Goal: Contribute content: Add original content to the website for others to see

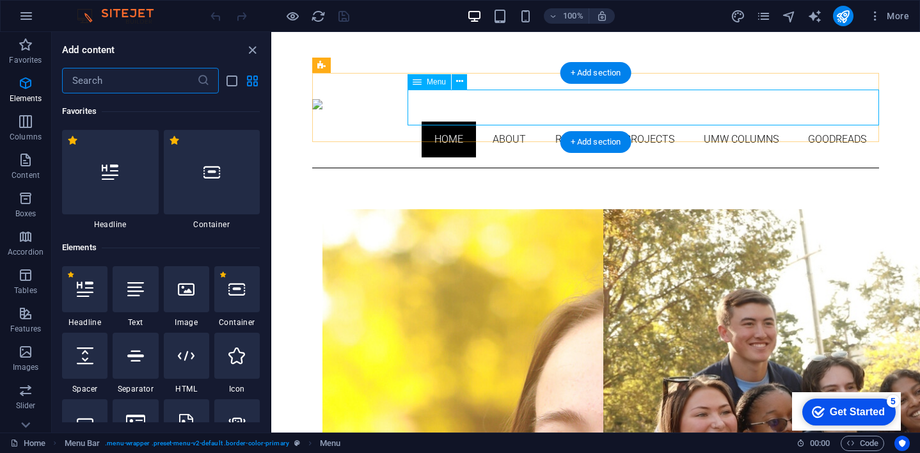
scroll to position [136, 0]
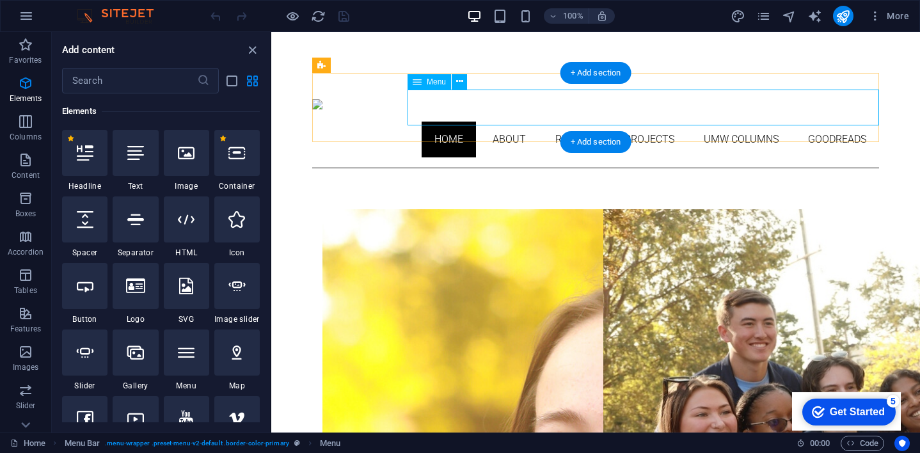
click at [833, 121] on nav "Home About Resume Projects UMW Columns Goodreads" at bounding box center [595, 139] width 567 height 36
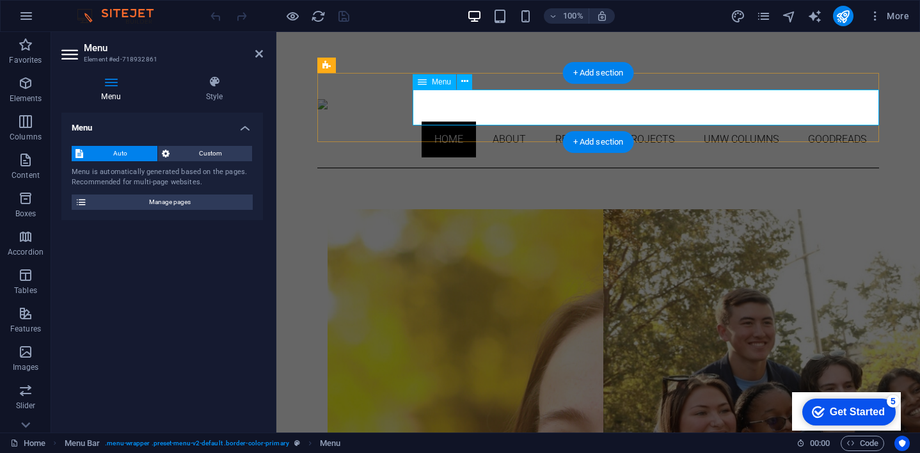
click at [833, 121] on nav "Home About Resume Projects UMW Columns Goodreads" at bounding box center [597, 139] width 561 height 36
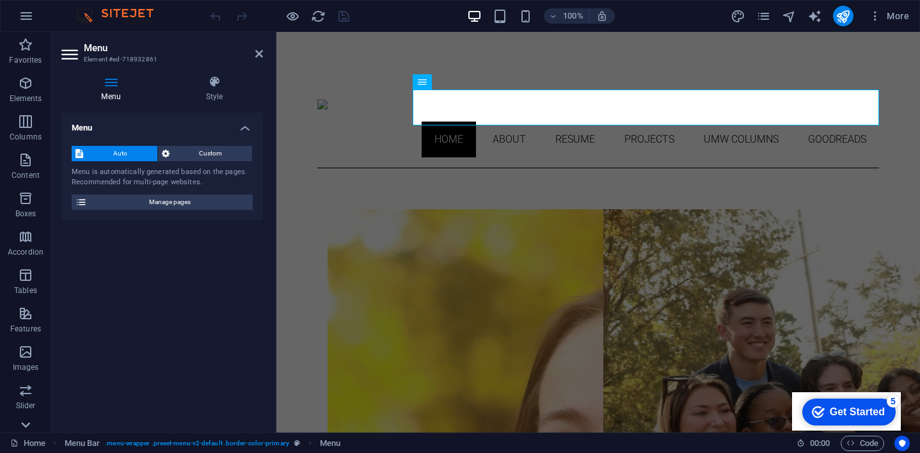
click at [26, 422] on icon at bounding box center [26, 425] width 18 height 18
click at [884, 13] on span "More" at bounding box center [888, 16] width 40 height 13
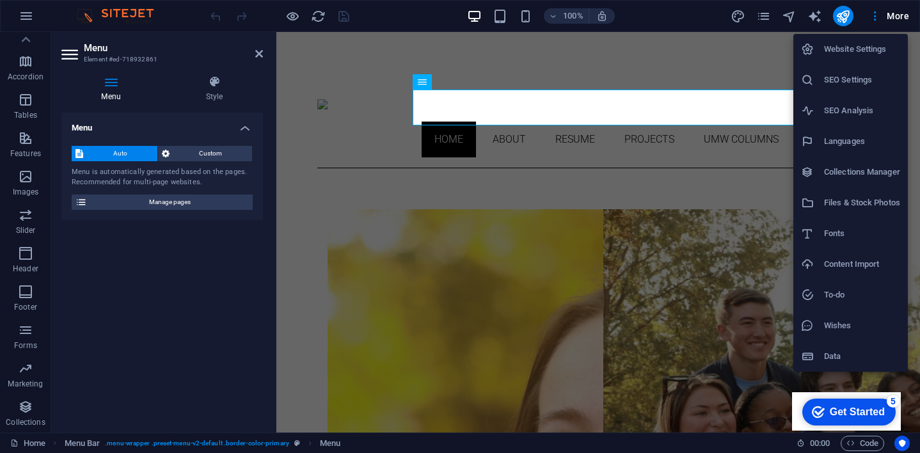
click at [760, 20] on div at bounding box center [460, 226] width 920 height 453
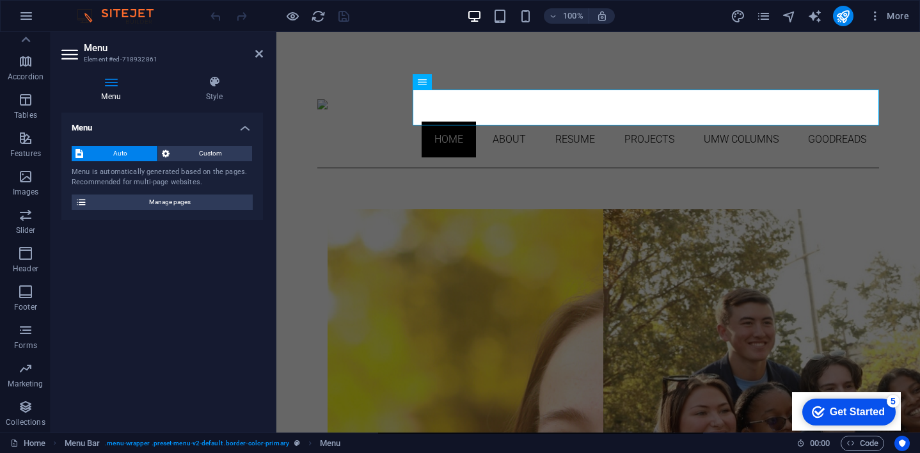
click at [769, 16] on icon "pages" at bounding box center [763, 16] width 15 height 15
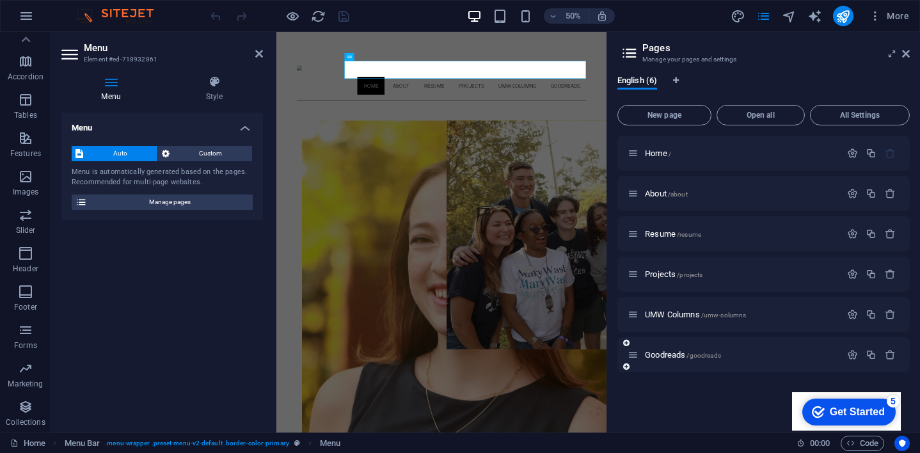
click at [777, 363] on div "Goodreads /goodreads" at bounding box center [763, 354] width 292 height 35
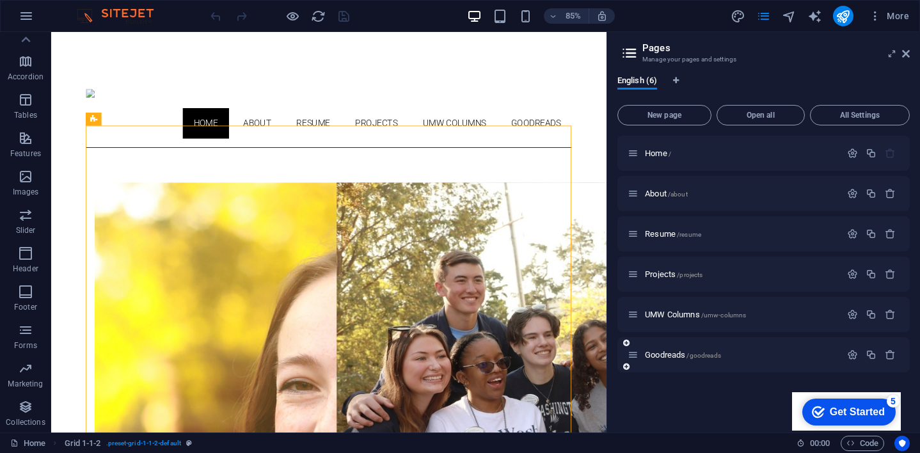
click at [721, 363] on div "Goodreads /goodreads" at bounding box center [763, 354] width 292 height 35
click at [852, 355] on icon "button" at bounding box center [852, 354] width 11 height 11
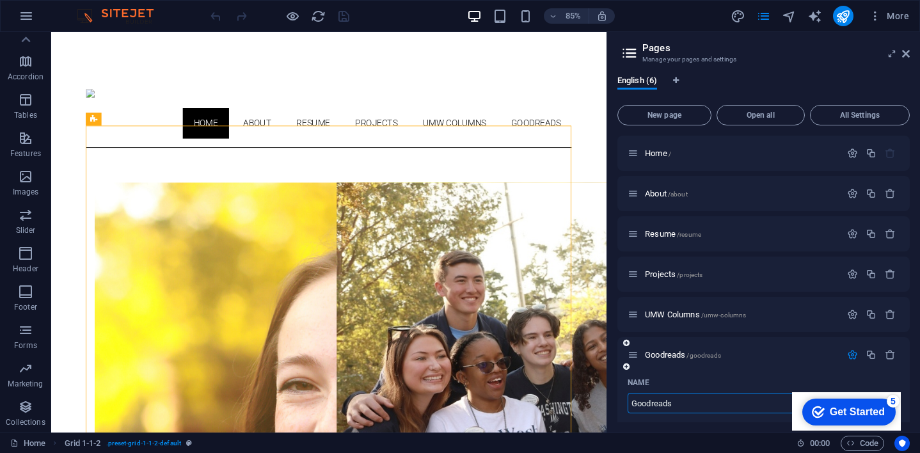
click at [642, 363] on div "Goodreads /goodreads" at bounding box center [763, 354] width 292 height 35
click at [632, 356] on icon at bounding box center [632, 354] width 11 height 11
click at [685, 114] on span "New page" at bounding box center [664, 115] width 82 height 8
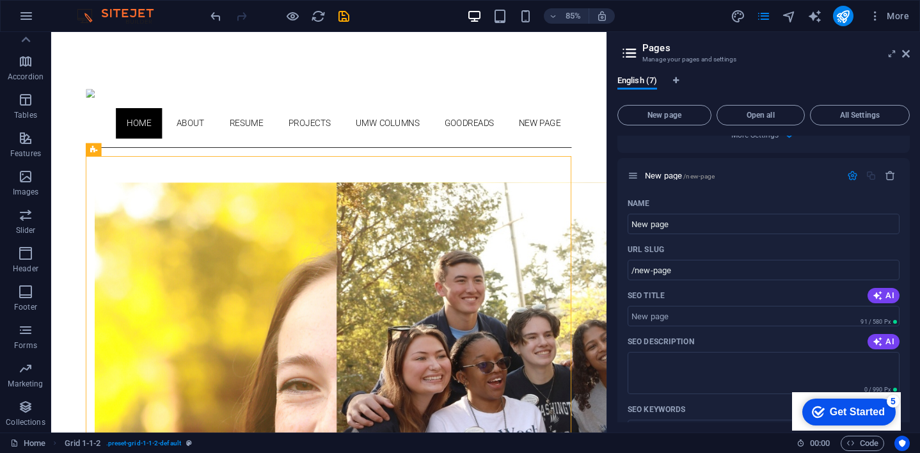
scroll to position [697, 0]
click at [889, 177] on icon "button" at bounding box center [889, 174] width 11 height 11
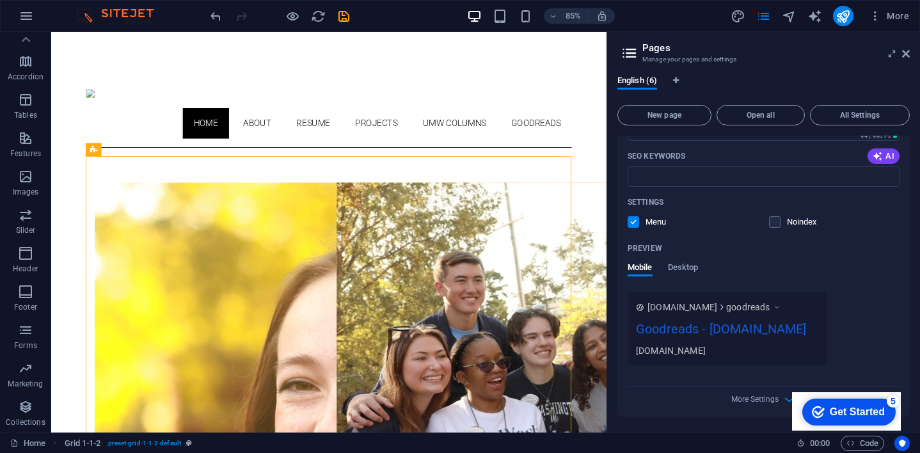
scroll to position [430, 0]
click at [639, 427] on div "English (6) New page Open all All Settings Home / About /about Resume /resume P…" at bounding box center [763, 248] width 313 height 367
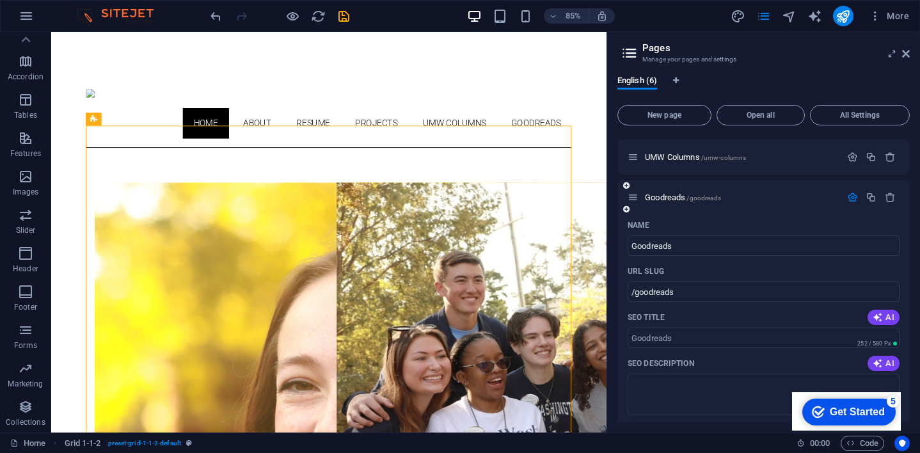
scroll to position [157, 0]
click at [848, 196] on icon "button" at bounding box center [852, 197] width 11 height 11
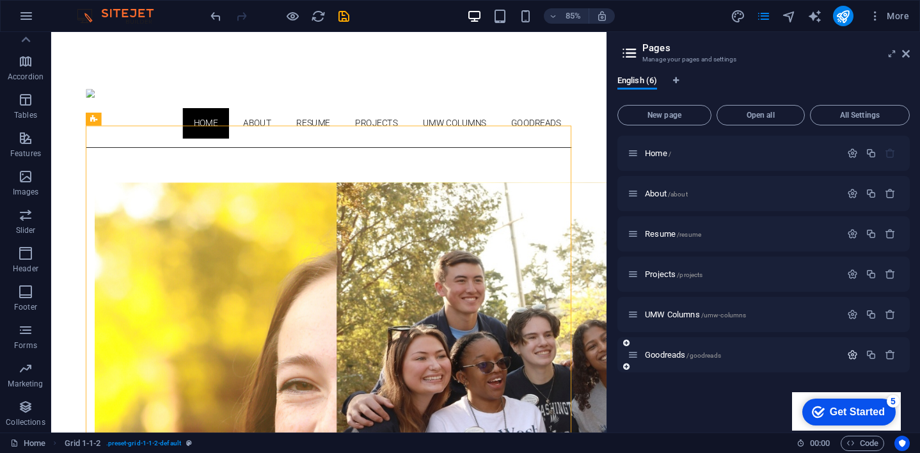
scroll to position [0, 0]
click at [689, 418] on div "Home / About /about Resume /resume Projects /projects UMW Columns /umw-columns …" at bounding box center [763, 279] width 292 height 286
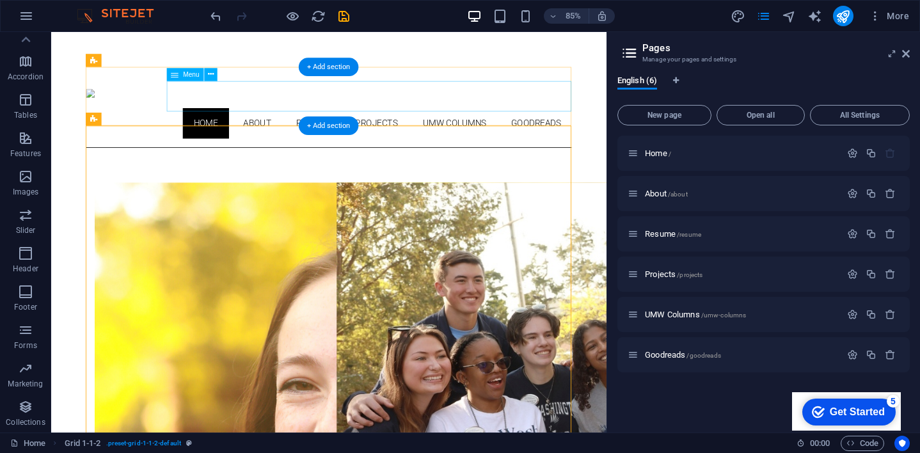
click at [624, 121] on nav "Home About Resume Projects UMW Columns Goodreads" at bounding box center [377, 139] width 571 height 36
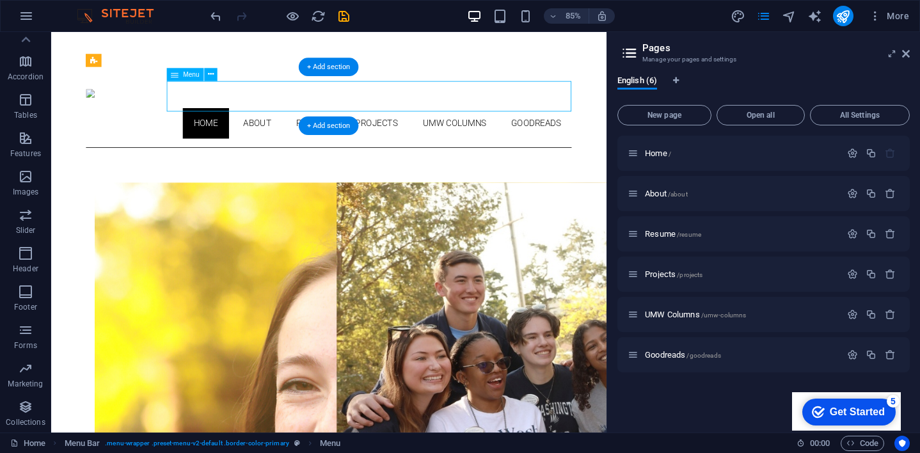
click at [624, 121] on nav "Home About Resume Projects UMW Columns Goodreads" at bounding box center [377, 139] width 571 height 36
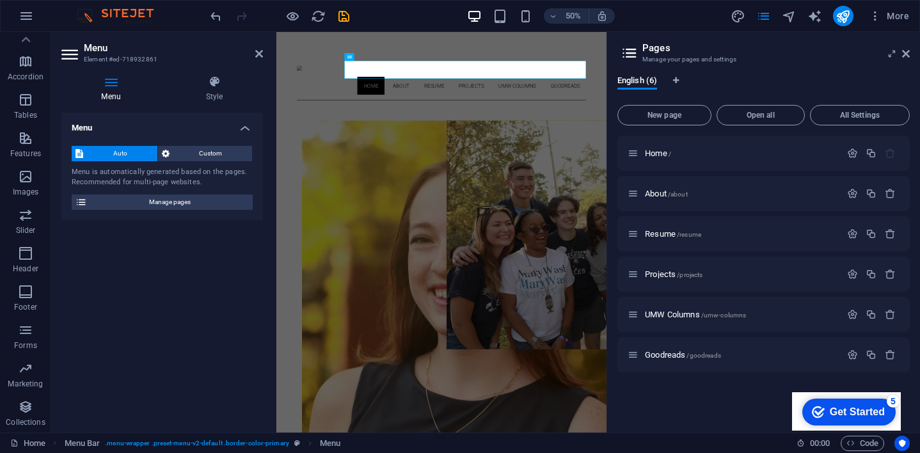
click at [68, 56] on icon at bounding box center [70, 54] width 19 height 20
click at [263, 56] on aside "Menu Element #ed-718932861 Menu Style Menu Auto Custom Menu is automatically ge…" at bounding box center [163, 232] width 225 height 400
click at [258, 55] on icon at bounding box center [259, 54] width 8 height 10
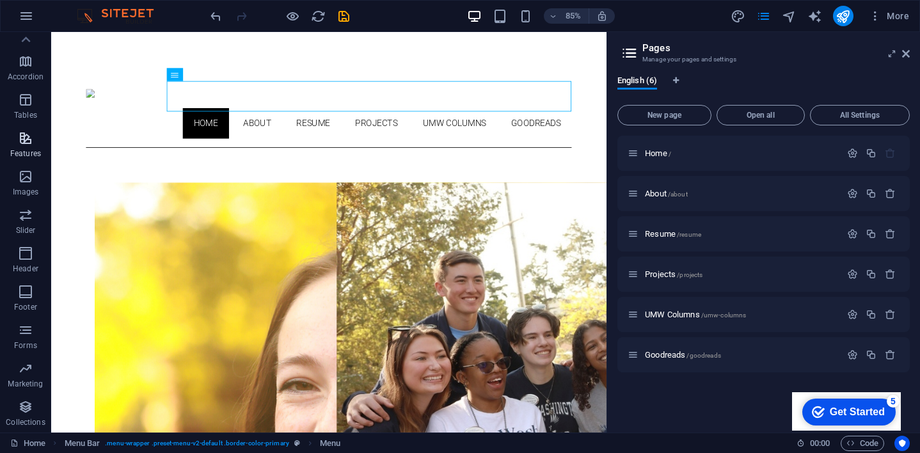
click at [22, 141] on icon "button" at bounding box center [25, 137] width 15 height 15
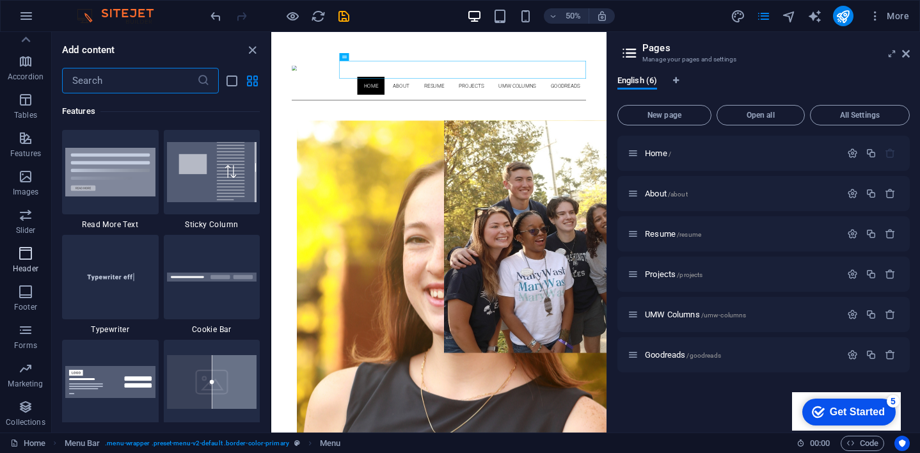
scroll to position [4985, 0]
click at [25, 35] on icon at bounding box center [26, 40] width 18 height 18
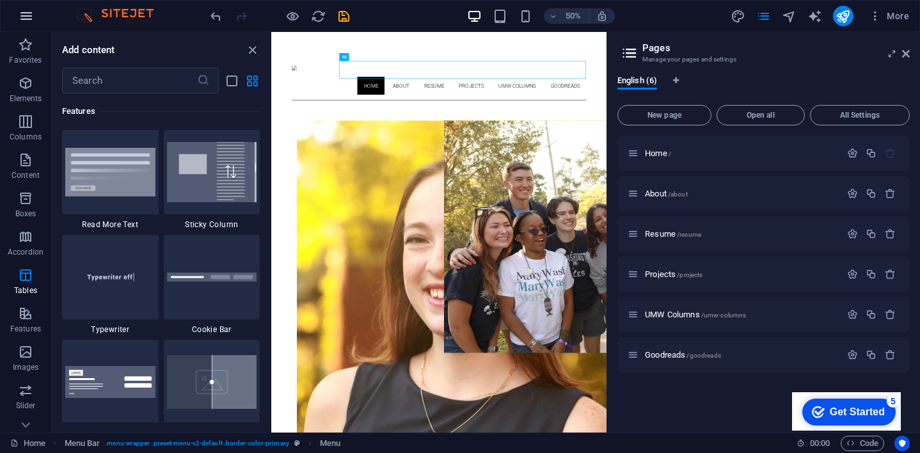
click at [26, 23] on icon "button" at bounding box center [26, 15] width 15 height 15
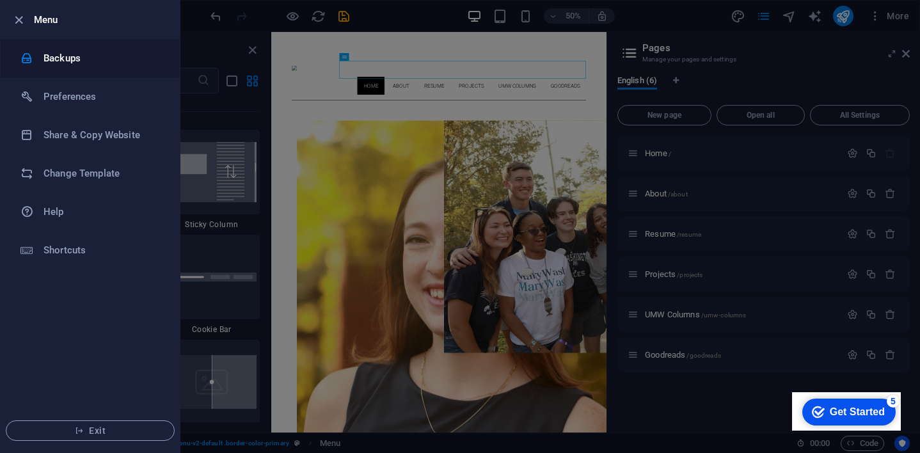
click at [171, 62] on li "Backups" at bounding box center [90, 58] width 179 height 38
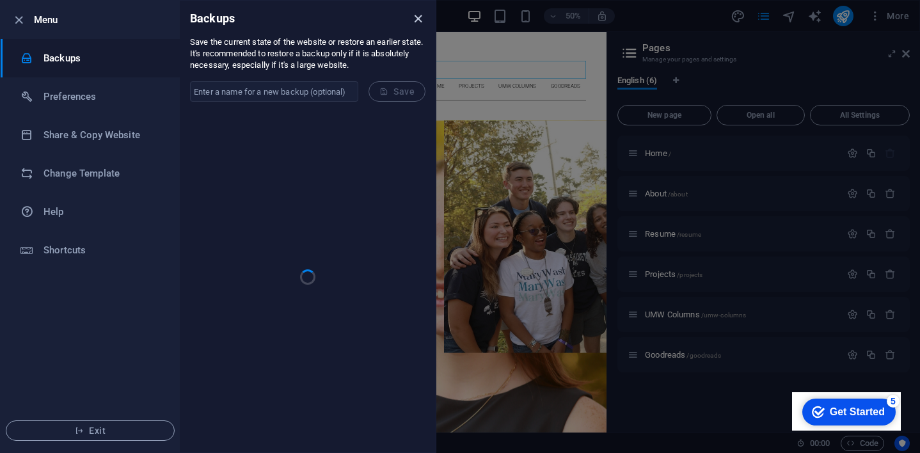
click at [421, 17] on icon "close" at bounding box center [418, 19] width 15 height 15
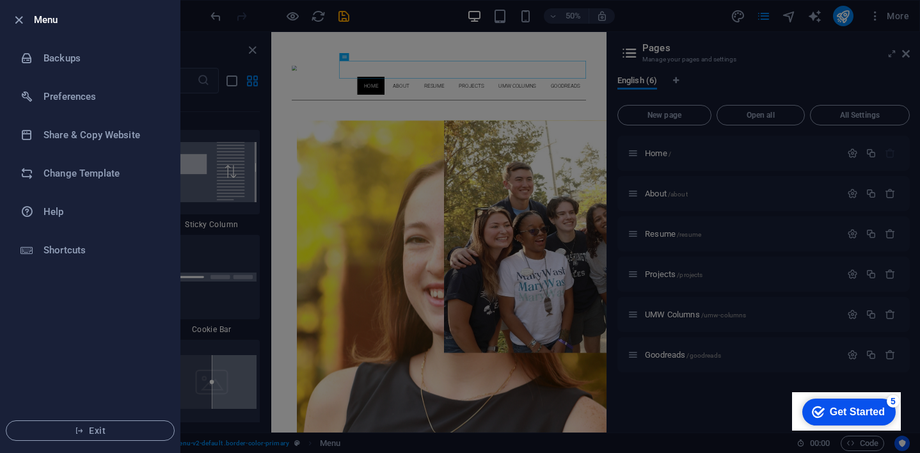
click at [425, 20] on div at bounding box center [460, 226] width 920 height 453
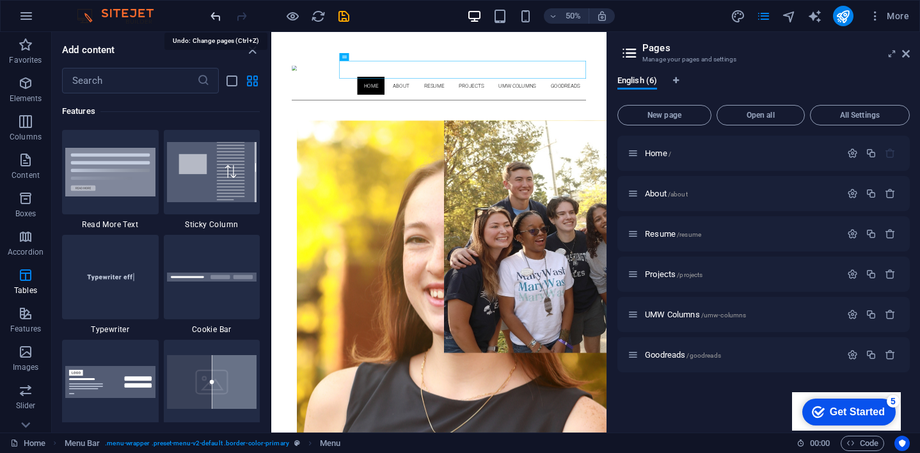
click at [218, 11] on icon "undo" at bounding box center [215, 16] width 15 height 15
click at [216, 15] on icon "undo" at bounding box center [215, 16] width 15 height 15
click at [24, 422] on icon at bounding box center [26, 425] width 18 height 18
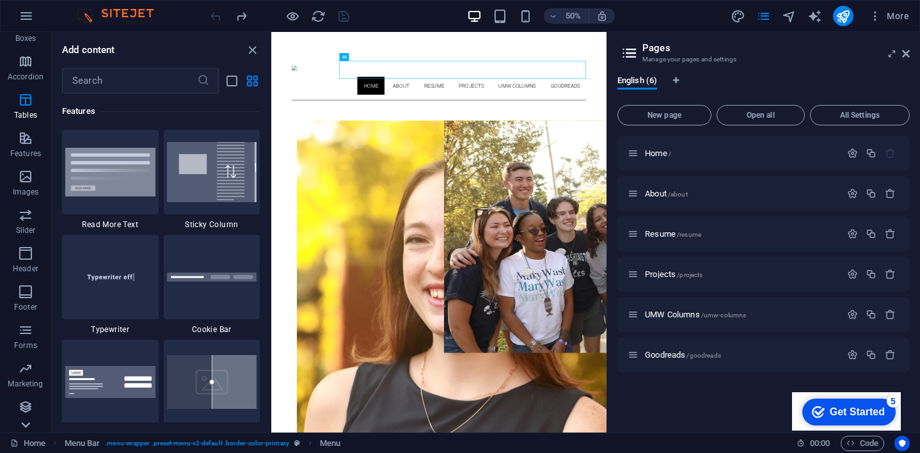
scroll to position [175, 0]
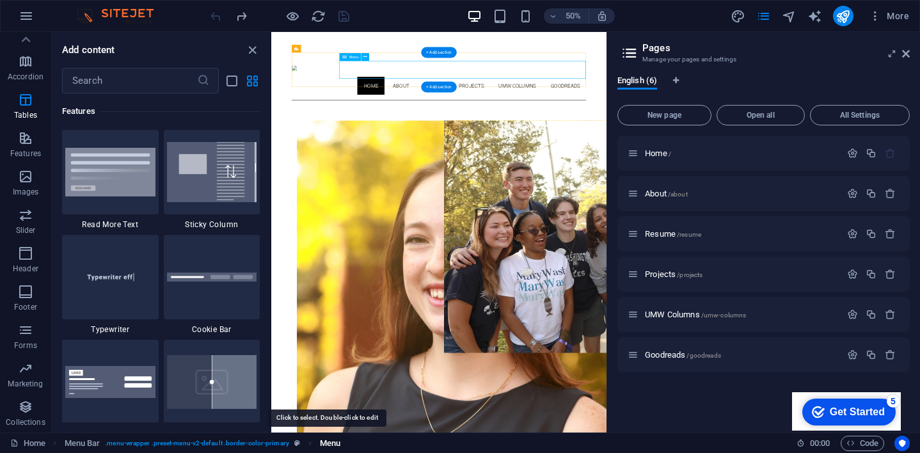
click at [324, 444] on span "Menu" at bounding box center [330, 442] width 20 height 15
click at [870, 121] on nav "Home About Resume Projects UMW Columns Goodreads" at bounding box center [606, 139] width 588 height 36
click at [857, 121] on nav "Home About Resume Projects UMW Columns Goodreads" at bounding box center [606, 139] width 588 height 36
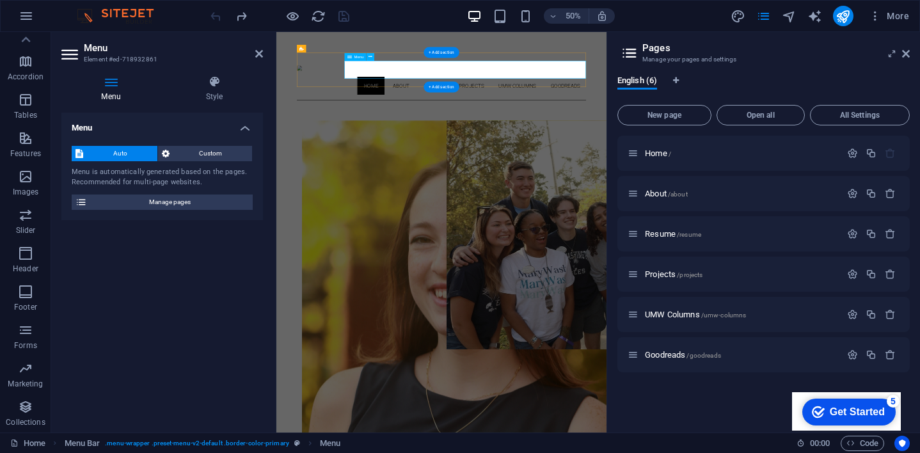
click at [852, 121] on nav "Home About Resume Projects UMW Columns Goodreads" at bounding box center [606, 139] width 578 height 36
click at [661, 368] on div "Goodreads /goodreads" at bounding box center [763, 354] width 292 height 35
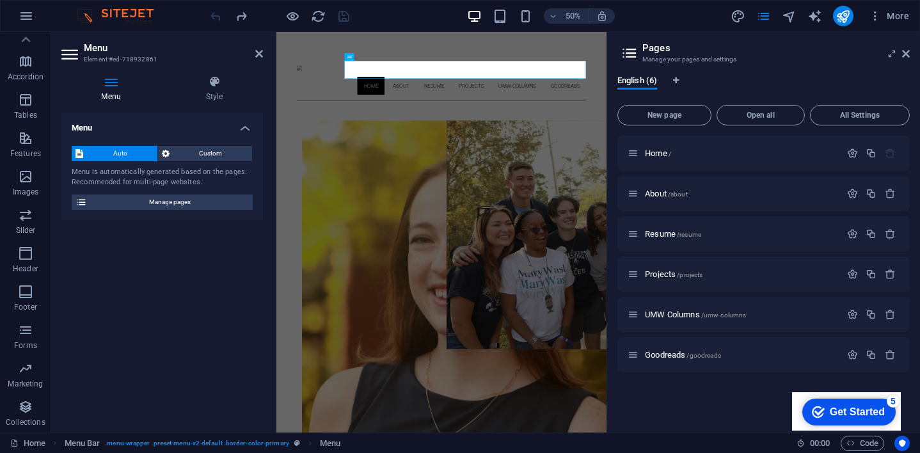
click at [263, 19] on div at bounding box center [266, 15] width 15 height 15
click at [259, 56] on icon at bounding box center [259, 54] width 8 height 10
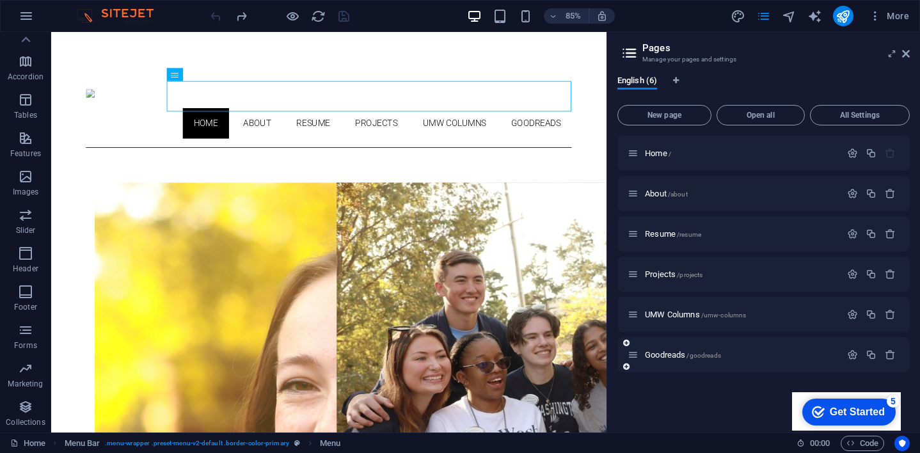
click at [710, 366] on div "Goodreads /goodreads" at bounding box center [763, 354] width 292 height 35
click at [682, 356] on span "Goodreads /goodreads" at bounding box center [683, 355] width 76 height 10
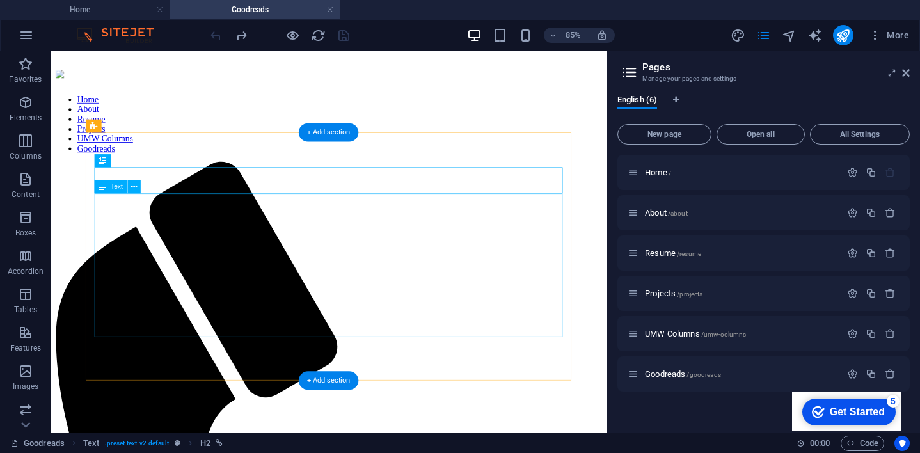
scroll to position [15, 0]
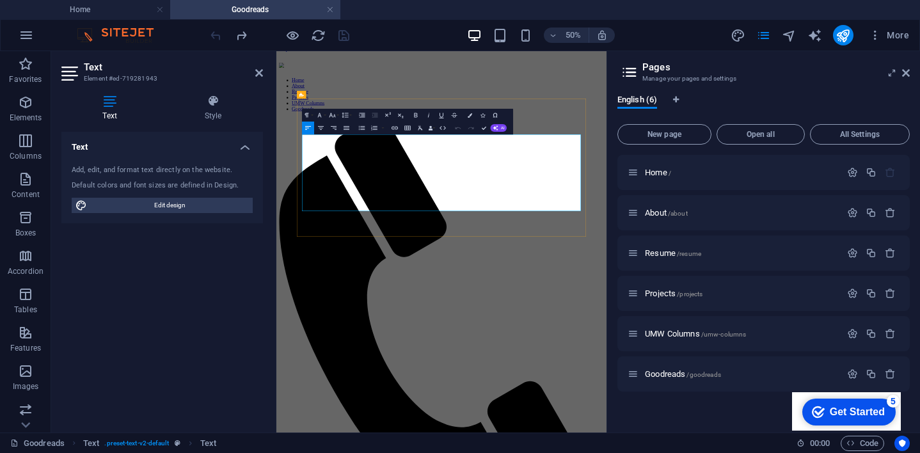
click at [256, 74] on icon at bounding box center [259, 73] width 8 height 10
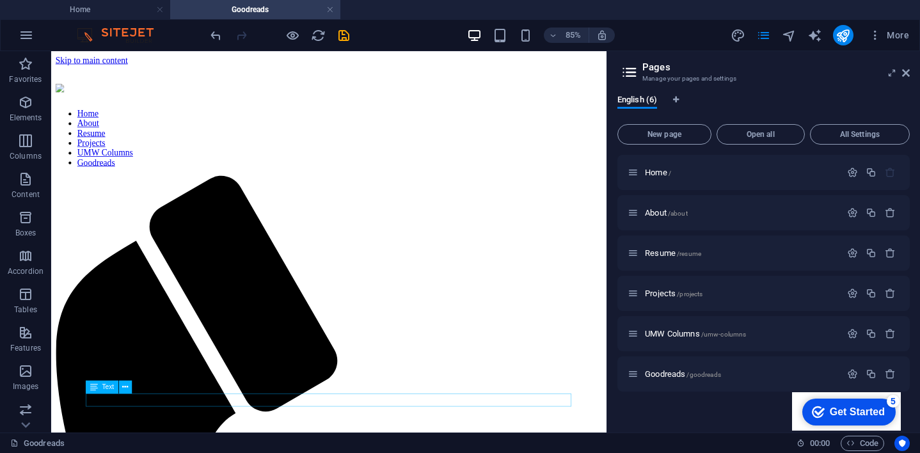
scroll to position [0, 0]
click at [625, 74] on icon at bounding box center [629, 72] width 19 height 18
click at [659, 187] on div "Home /" at bounding box center [763, 172] width 292 height 35
click at [654, 173] on span "Home /" at bounding box center [658, 173] width 26 height 10
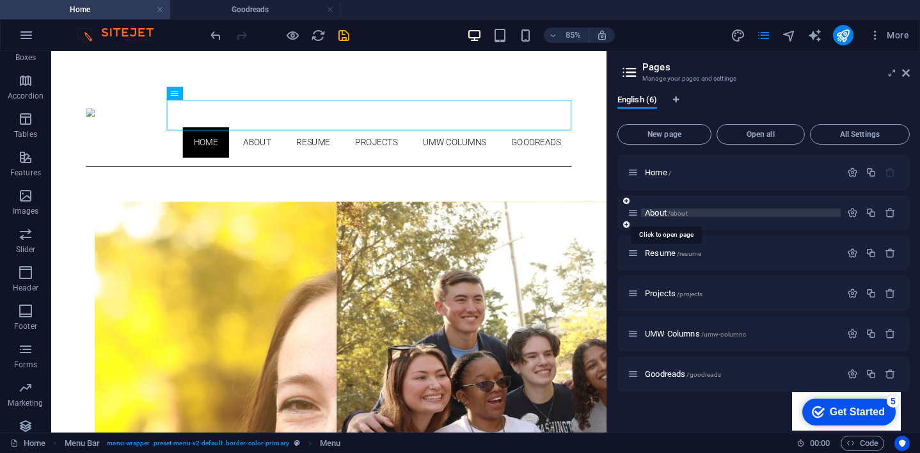
click at [654, 211] on span "About /about" at bounding box center [666, 213] width 43 height 10
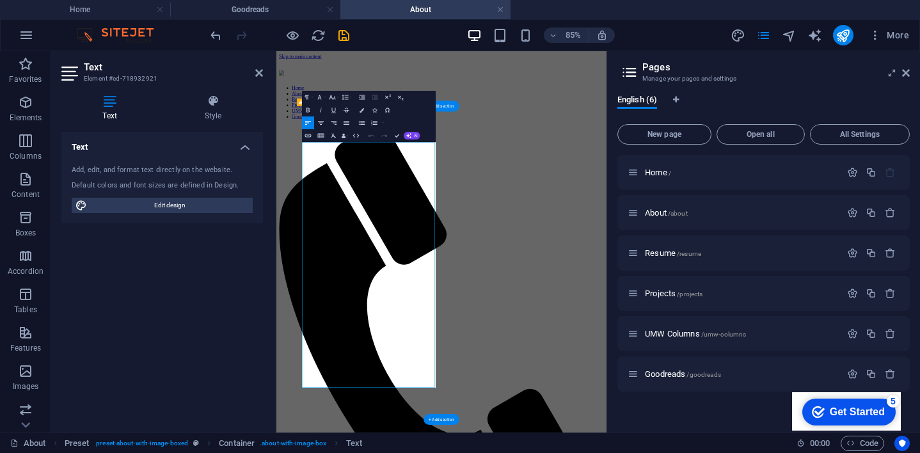
click at [162, 224] on div "Text Add, edit, and format text directly on the website. Default colors and fon…" at bounding box center [161, 277] width 201 height 290
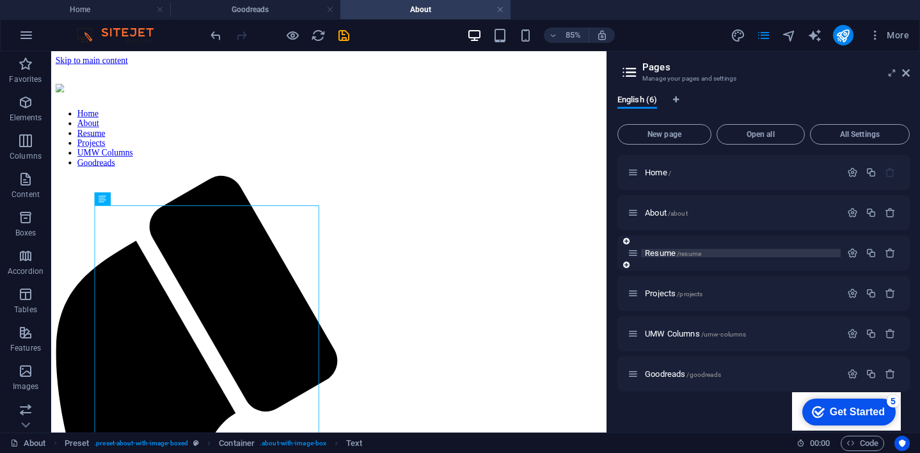
click at [659, 253] on span "Resume /resume" at bounding box center [673, 253] width 56 height 10
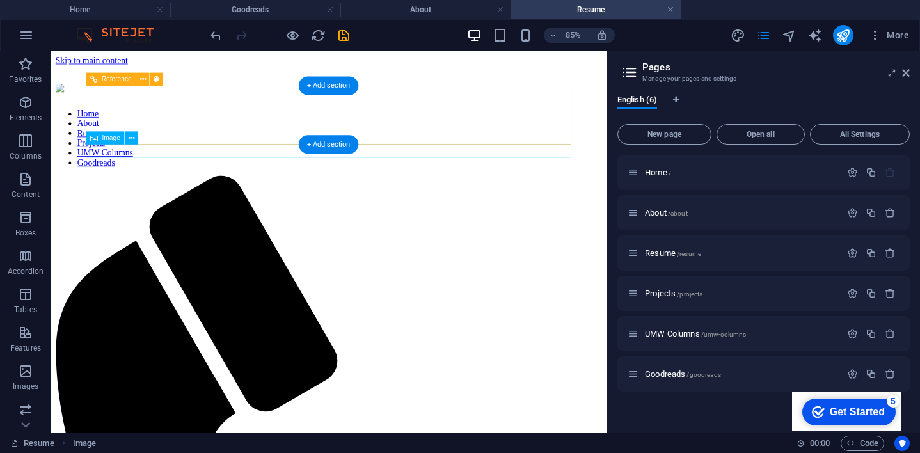
click at [98, 141] on icon at bounding box center [94, 138] width 8 height 13
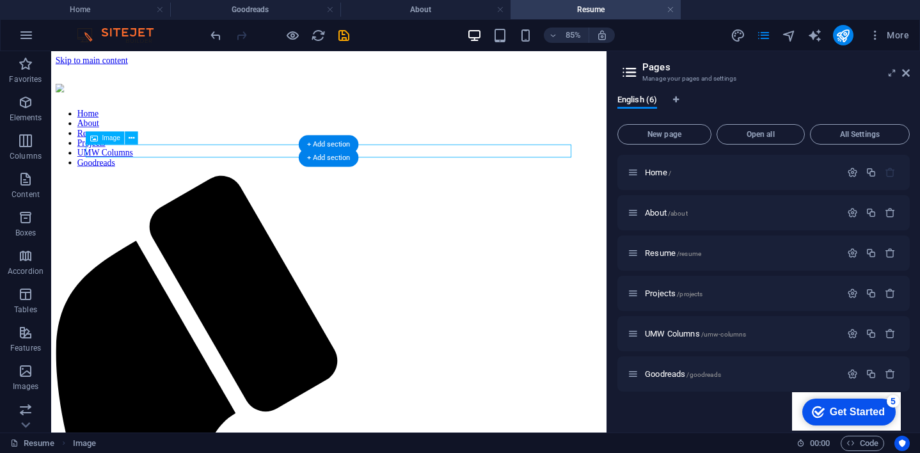
click at [347, 143] on div "+ Add section" at bounding box center [329, 145] width 60 height 19
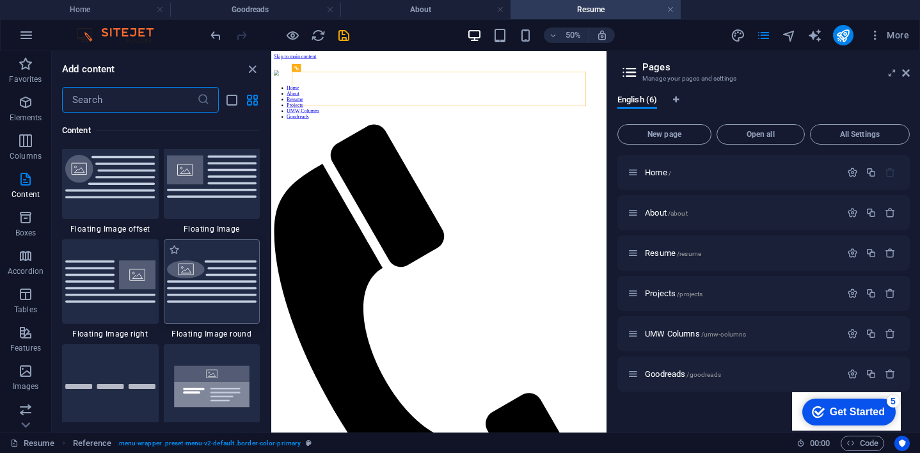
scroll to position [2641, 0]
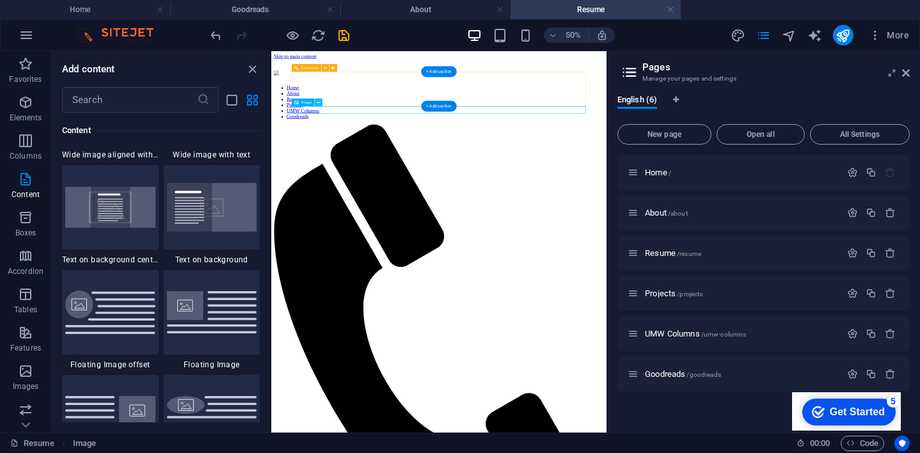
click at [317, 102] on icon at bounding box center [319, 102] width 4 height 7
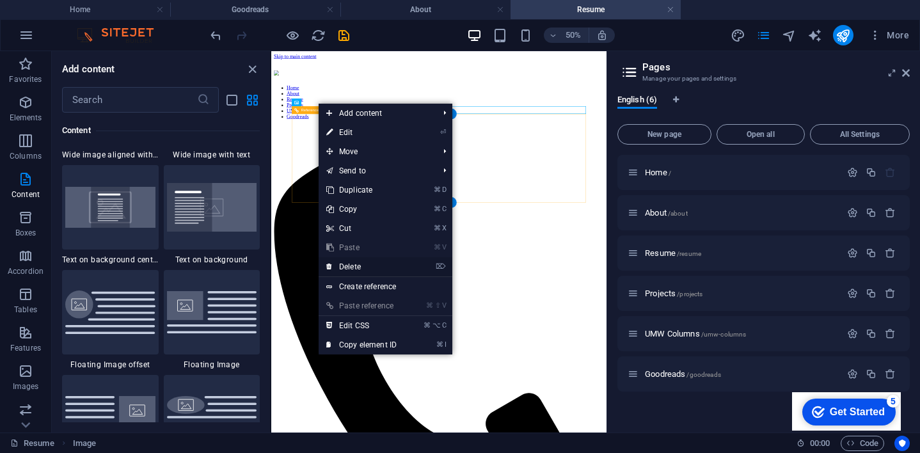
click at [363, 269] on link "⌦ Delete" at bounding box center [361, 266] width 86 height 19
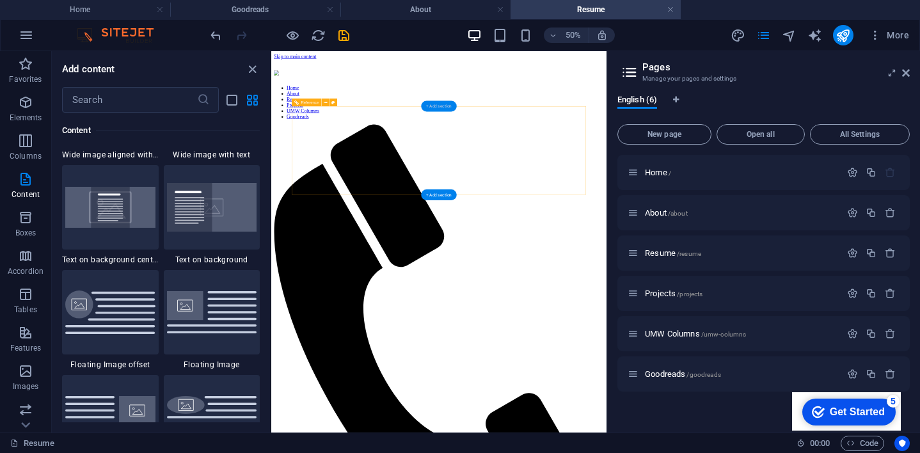
click at [434, 107] on div "+ Add section" at bounding box center [438, 106] width 35 height 11
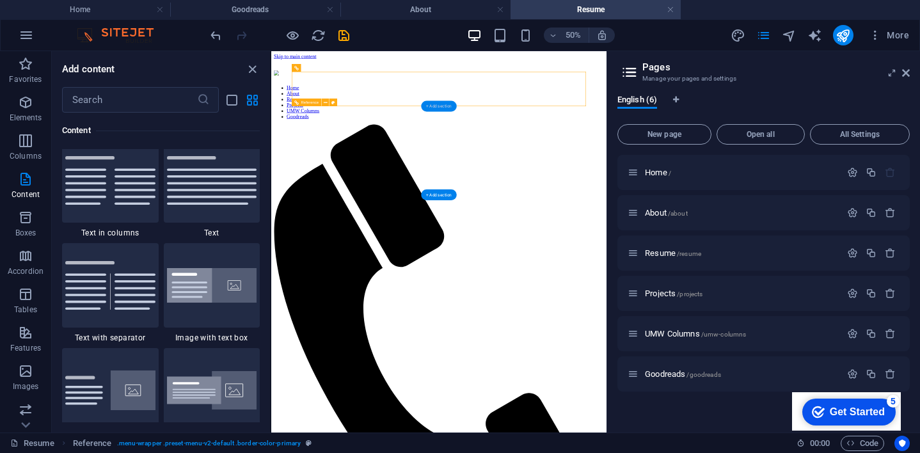
scroll to position [2248, 0]
click at [102, 106] on input "text" at bounding box center [129, 100] width 135 height 26
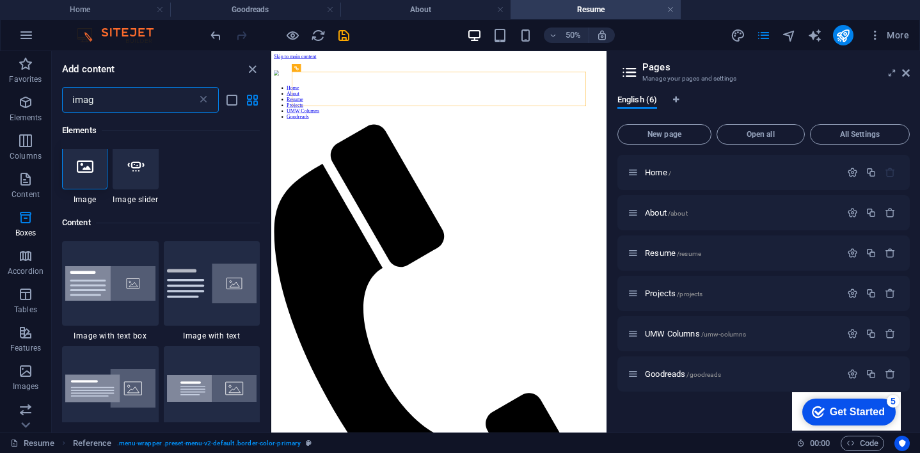
scroll to position [0, 0]
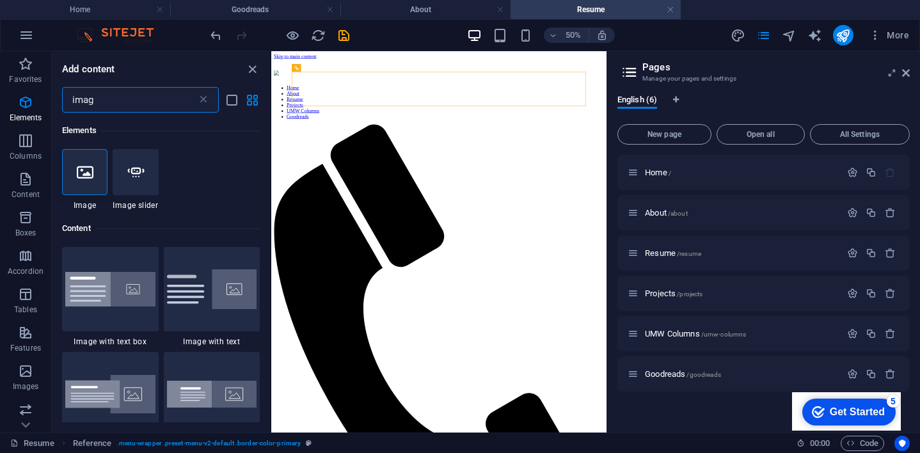
type input "image"
click at [92, 175] on icon at bounding box center [85, 172] width 17 height 17
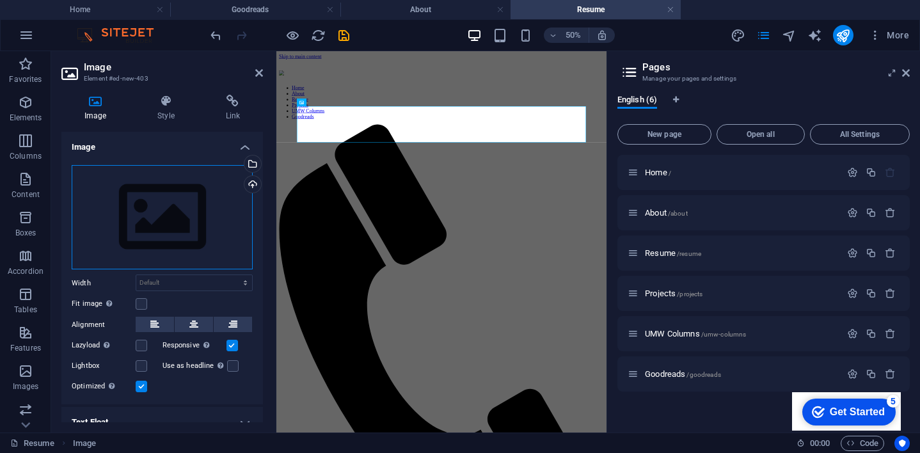
click at [181, 214] on div "Drag files here, click to choose files or select files from Files or our free s…" at bounding box center [162, 217] width 181 height 105
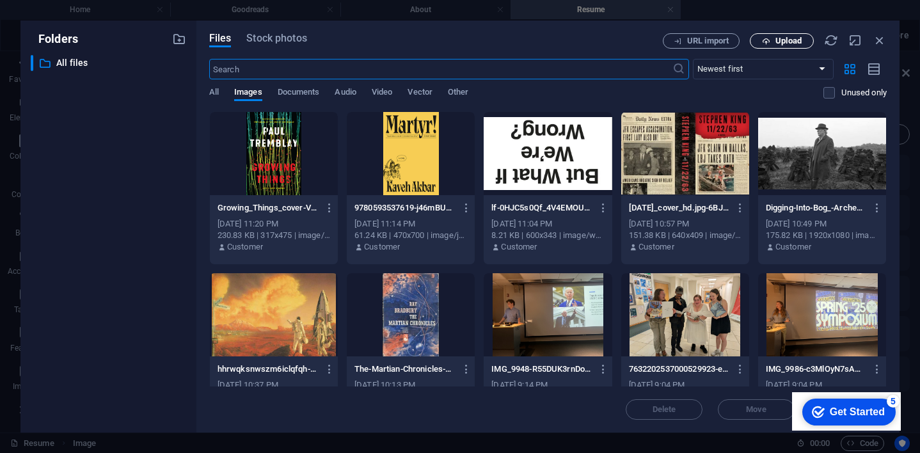
click at [775, 38] on span "Upload" at bounding box center [788, 41] width 26 height 8
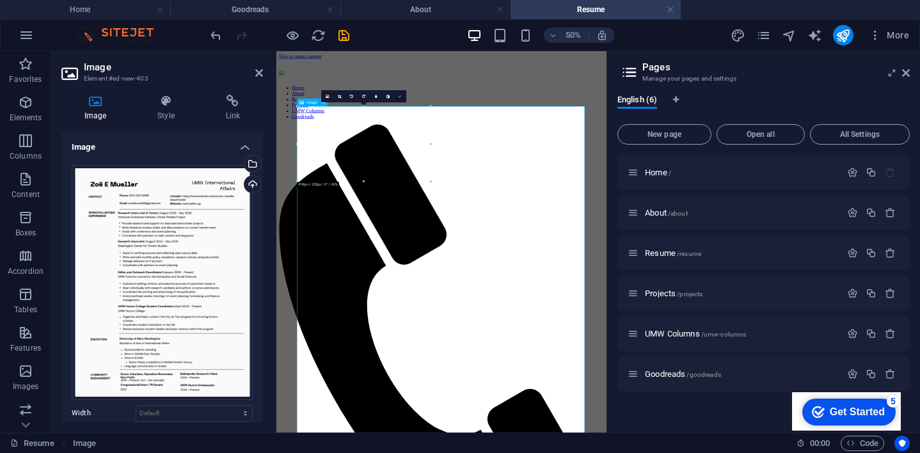
click at [400, 98] on icon at bounding box center [400, 97] width 4 height 4
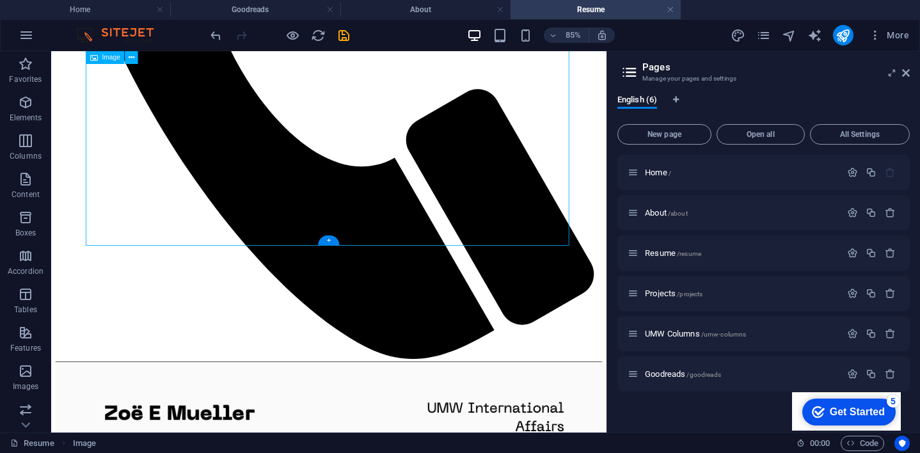
scroll to position [623, 0]
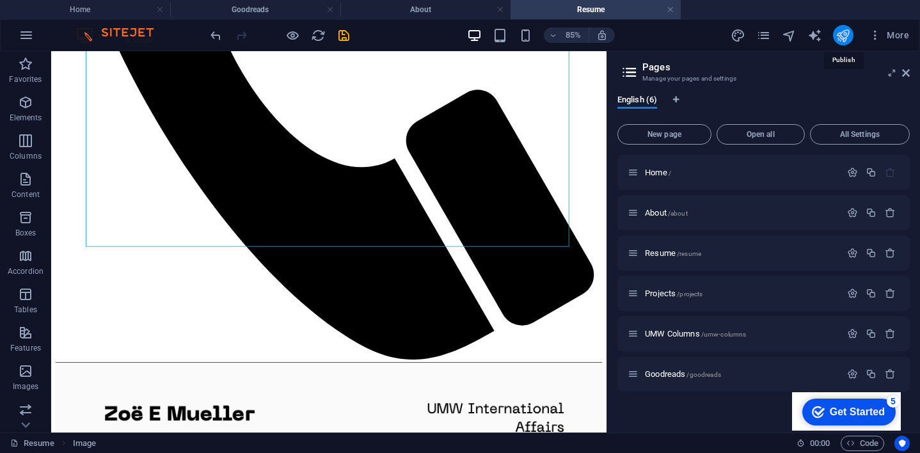
click at [840, 40] on icon "publish" at bounding box center [842, 35] width 15 height 15
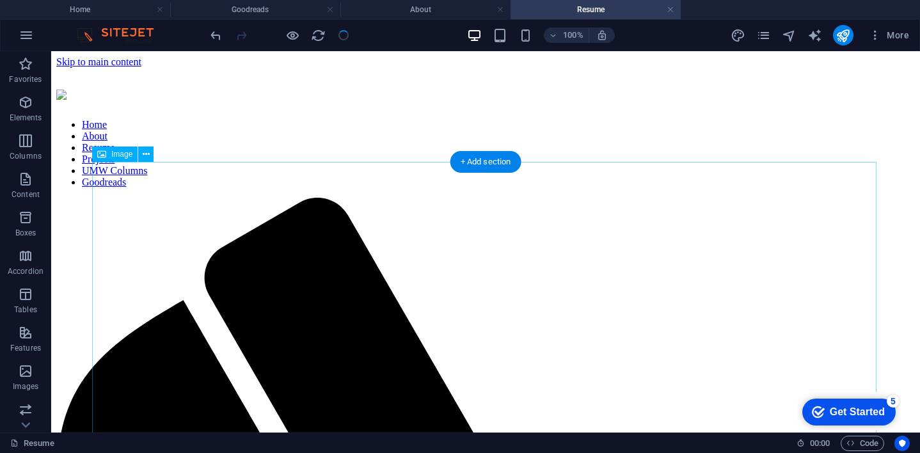
scroll to position [0, 0]
